Goal: Information Seeking & Learning: Check status

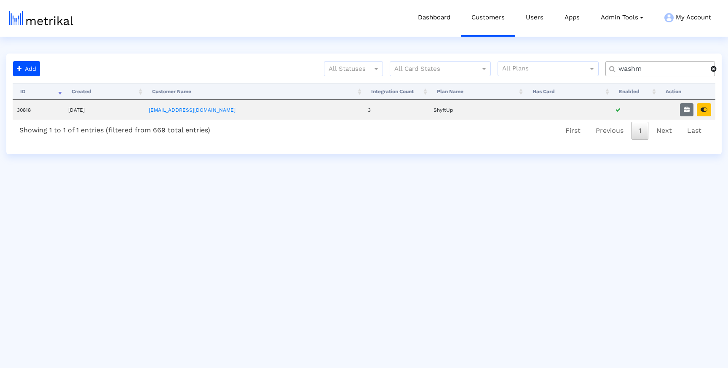
click at [658, 67] on input "washm" at bounding box center [662, 68] width 98 height 9
type input "earnin"
click at [707, 106] on button "button" at bounding box center [704, 109] width 14 height 13
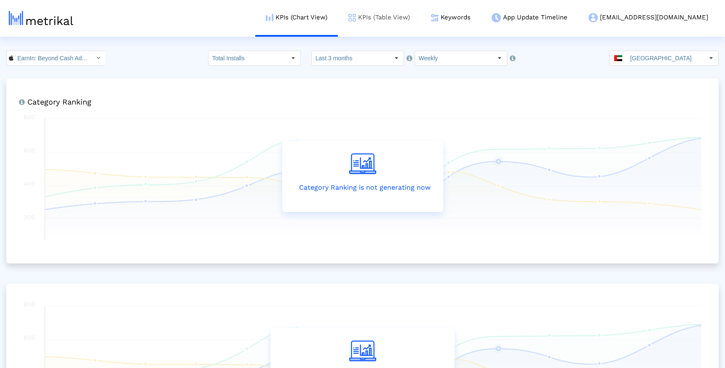
click at [415, 12] on link "KPIs (Table View)" at bounding box center [379, 17] width 83 height 35
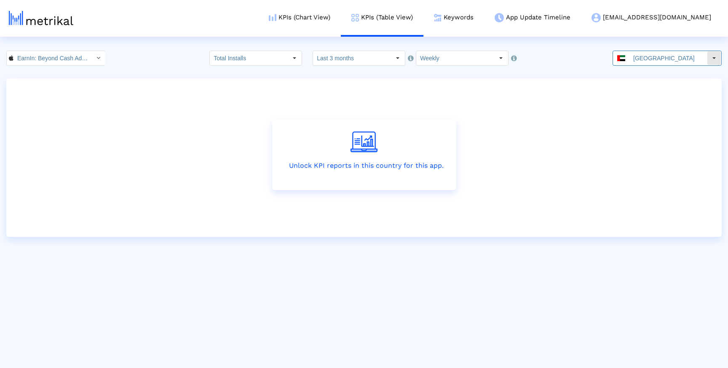
click at [672, 59] on input "United Arab Emirates" at bounding box center [668, 58] width 78 height 14
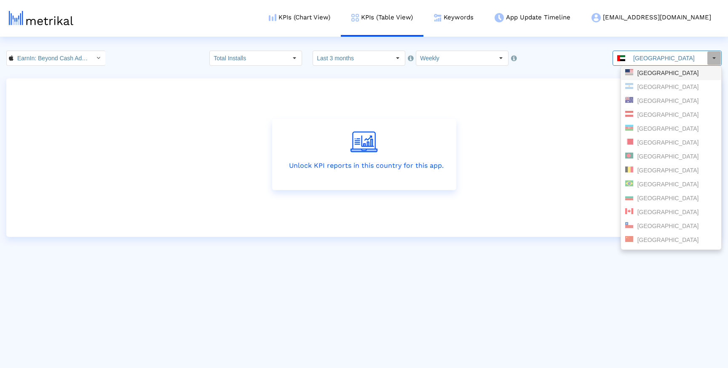
click at [666, 75] on div "United States" at bounding box center [671, 73] width 92 height 8
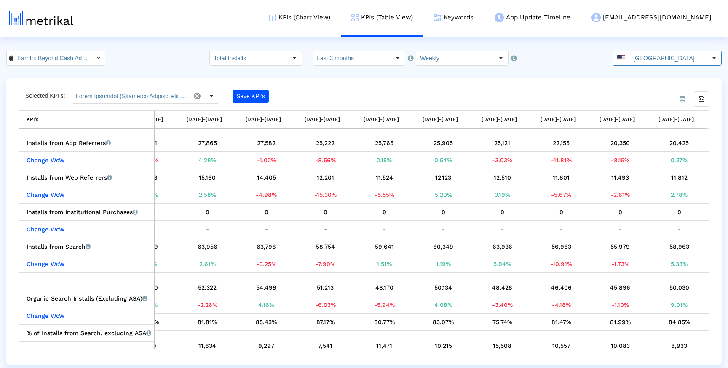
scroll to position [71, 0]
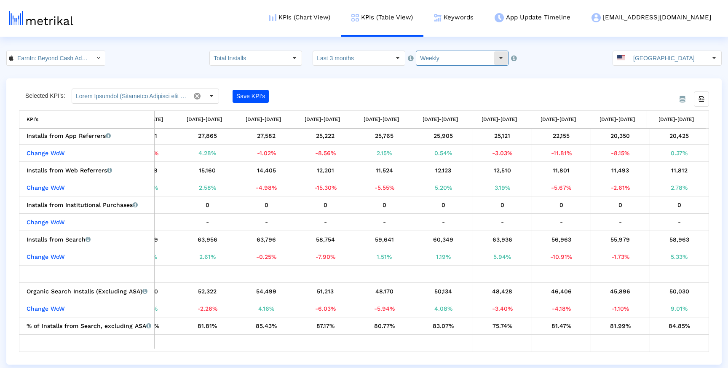
click at [452, 57] on input "Weekly" at bounding box center [455, 58] width 78 height 14
click at [446, 87] on div "Monthly" at bounding box center [454, 87] width 83 height 14
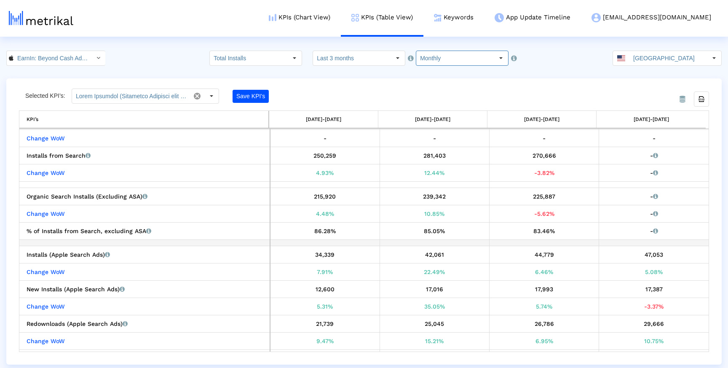
scroll to position [151, 0]
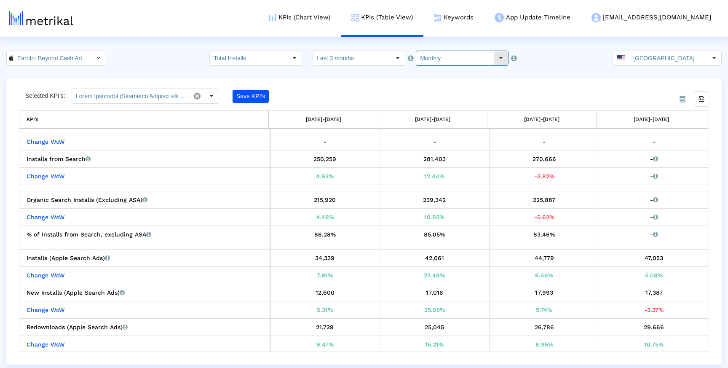
click at [463, 56] on input "Monthly" at bounding box center [455, 58] width 78 height 14
click at [456, 70] on div "Weekly" at bounding box center [454, 73] width 83 height 14
type input "Weekly"
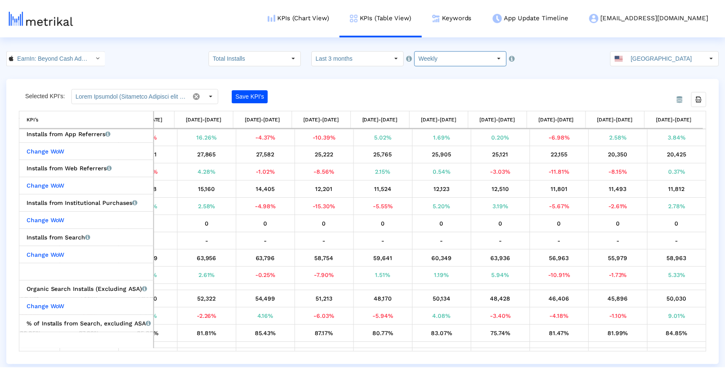
scroll to position [73, 215]
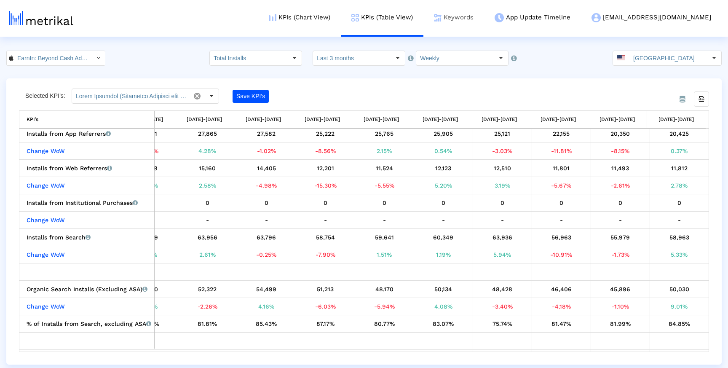
click at [484, 15] on link "Keywords" at bounding box center [453, 17] width 61 height 35
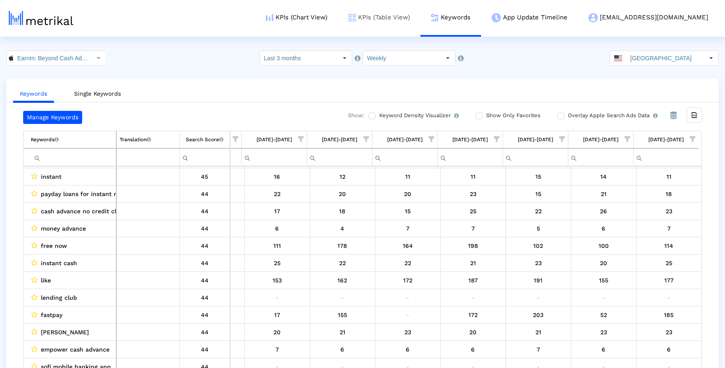
click at [411, 9] on link "KPIs (Table View)" at bounding box center [379, 17] width 83 height 35
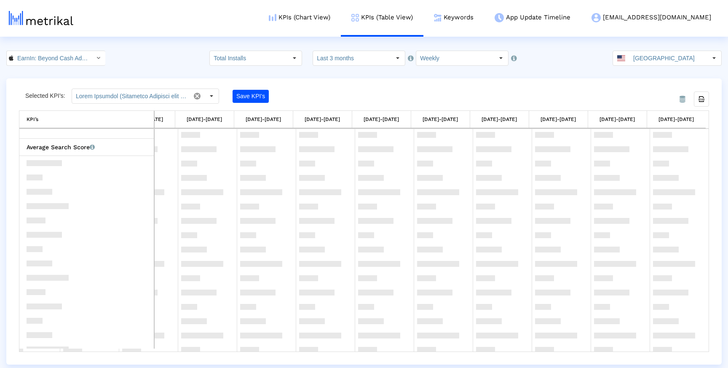
scroll to position [1018, 0]
